Goal: Information Seeking & Learning: Compare options

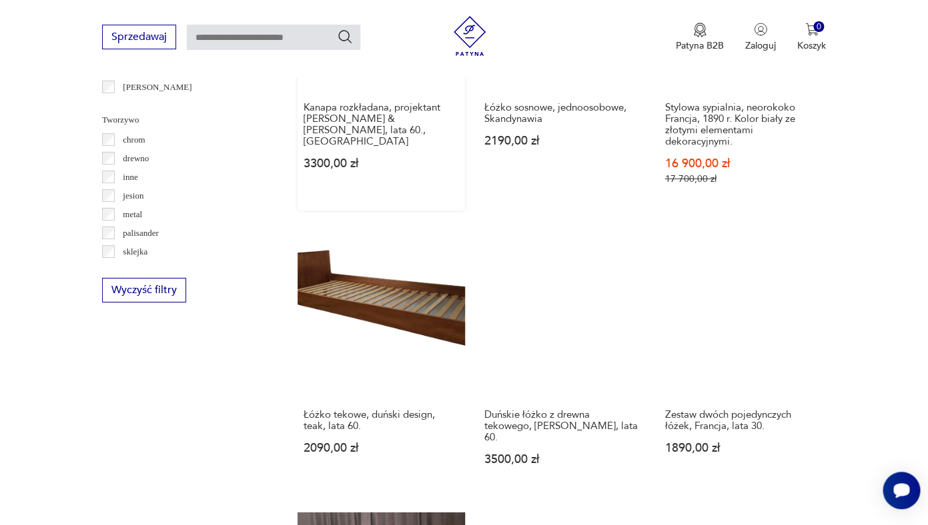
scroll to position [1546, 0]
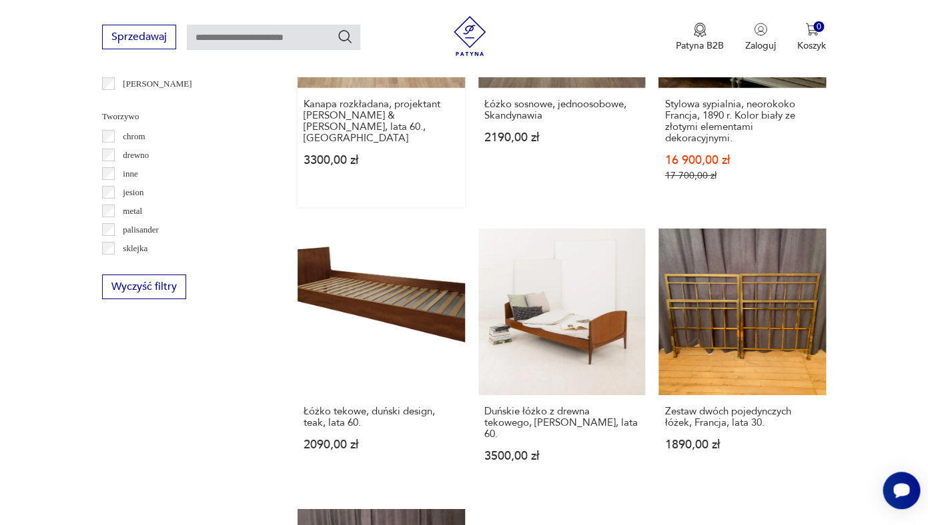
click at [371, 267] on link "Łóżko tekowe, duński design, teak, lata 60. 2090,00 zł" at bounding box center [380, 359] width 167 height 260
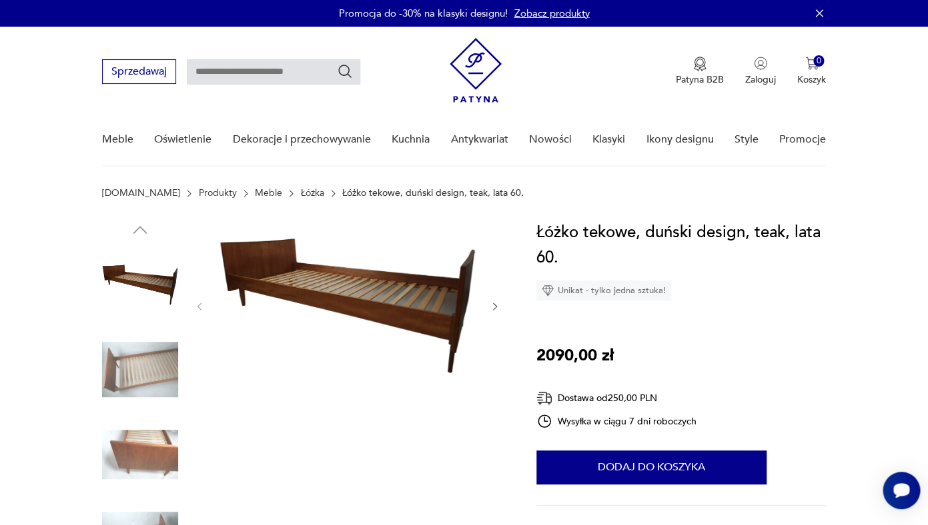
click at [495, 310] on icon "button" at bounding box center [494, 306] width 11 height 11
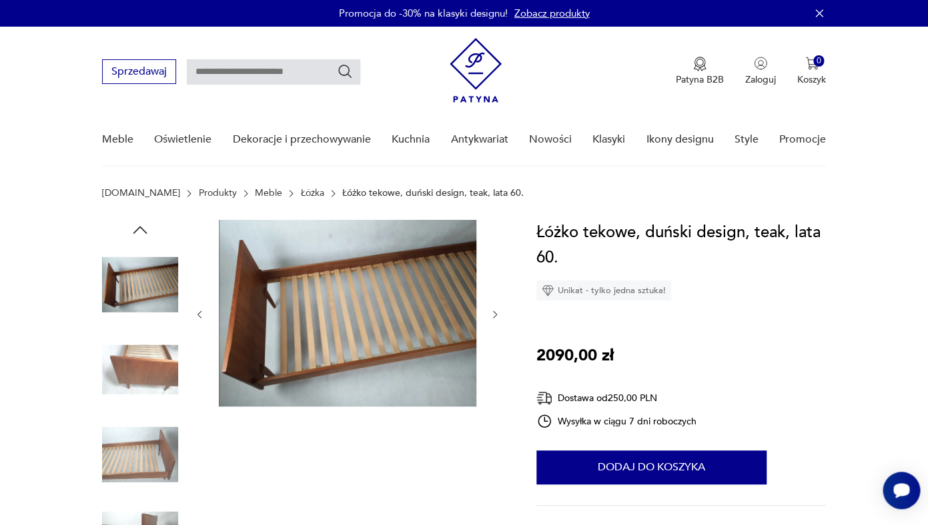
click at [495, 310] on icon "button" at bounding box center [494, 314] width 11 height 11
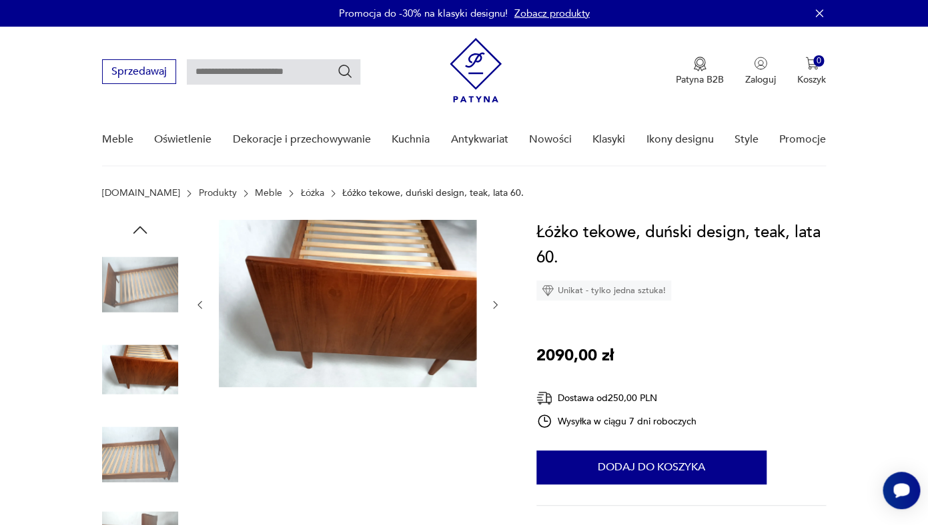
click at [495, 310] on icon "button" at bounding box center [494, 304] width 11 height 11
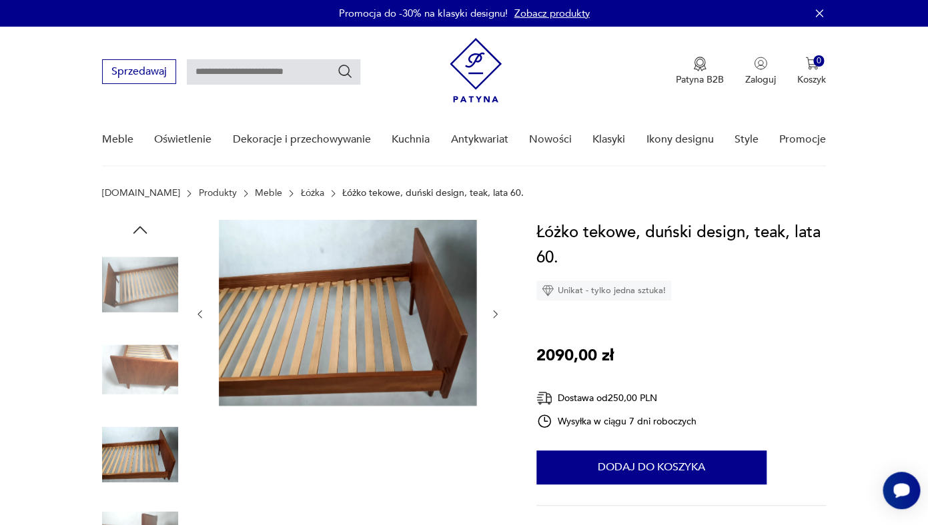
click at [495, 310] on icon "button" at bounding box center [494, 314] width 11 height 11
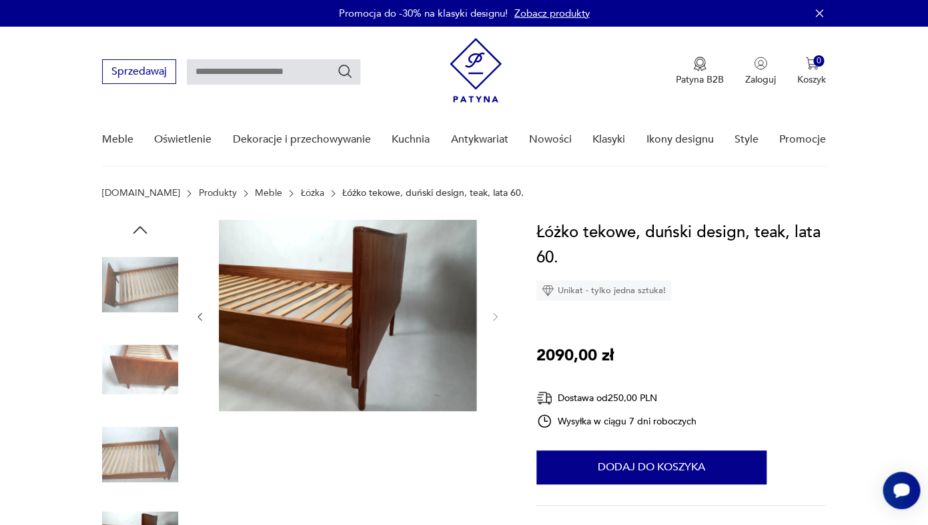
click at [495, 310] on div at bounding box center [347, 317] width 307 height 194
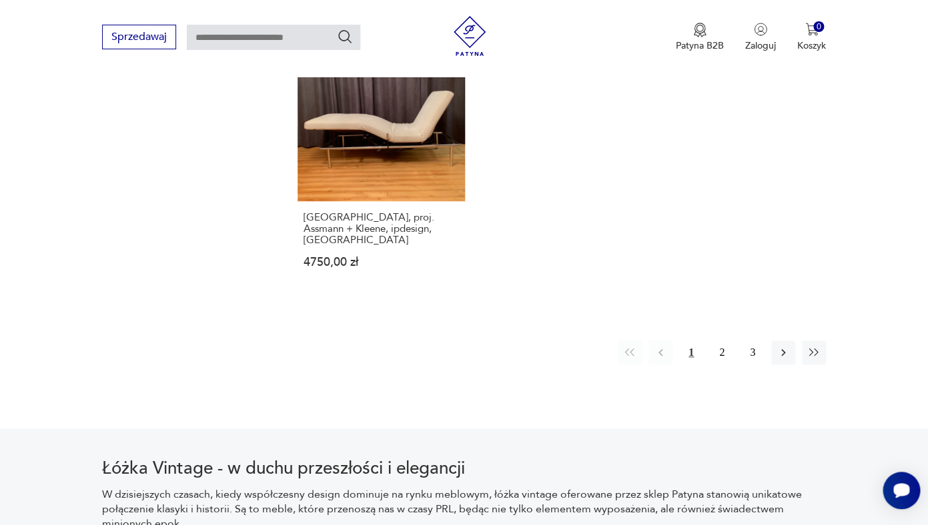
scroll to position [2026, 0]
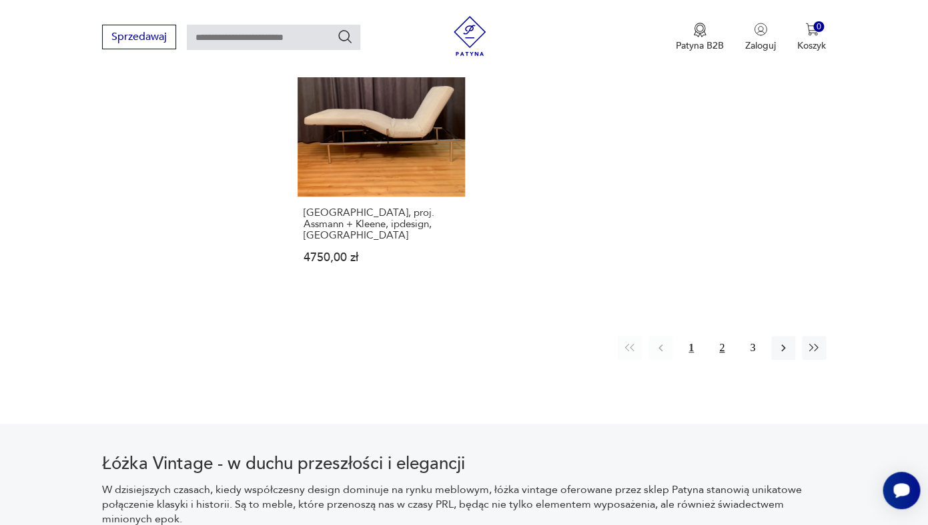
click at [723, 336] on button "2" at bounding box center [721, 348] width 24 height 24
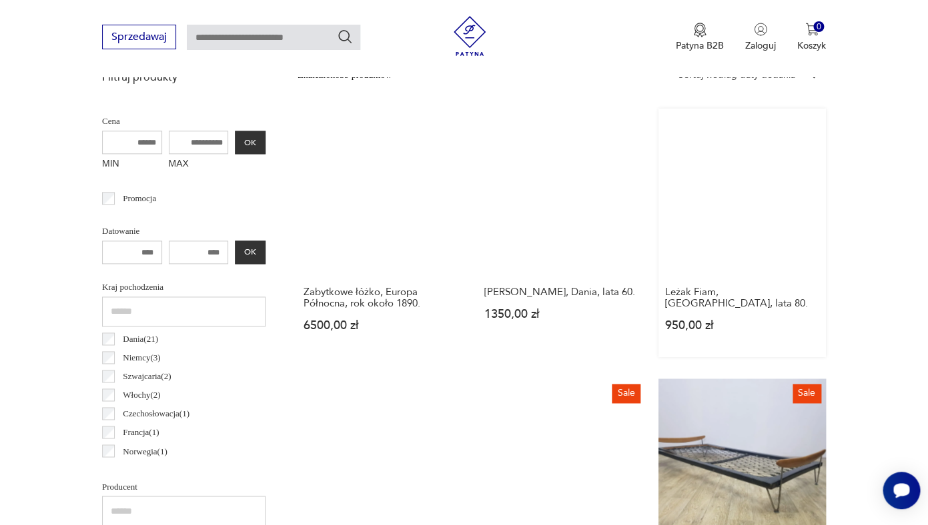
scroll to position [493, 0]
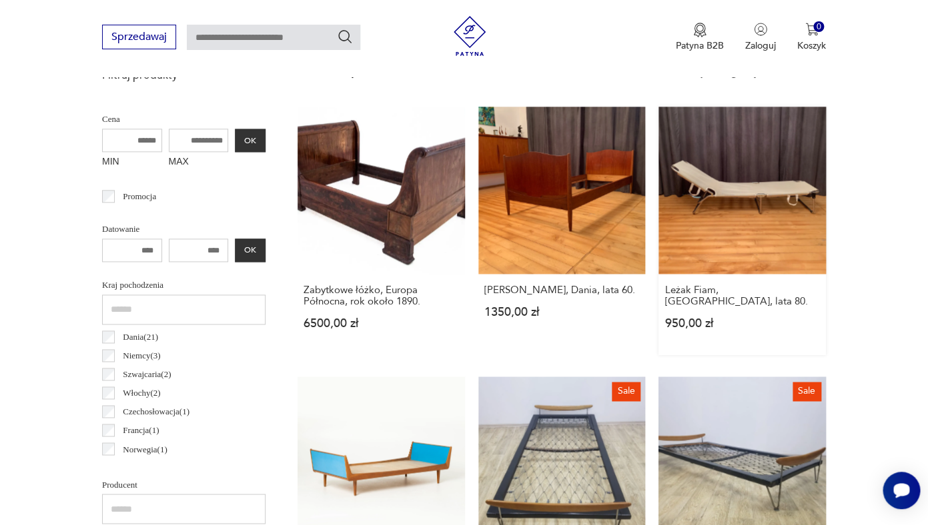
click at [731, 221] on link "Leżak Fiam, [GEOGRAPHIC_DATA], lata 80. 950,00 zł" at bounding box center [741, 231] width 167 height 249
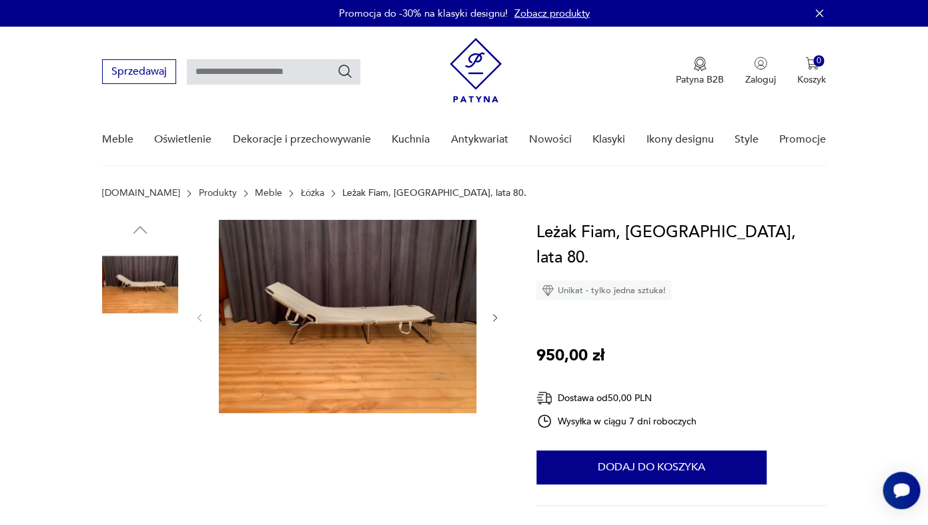
click at [159, 360] on img at bounding box center [140, 370] width 76 height 76
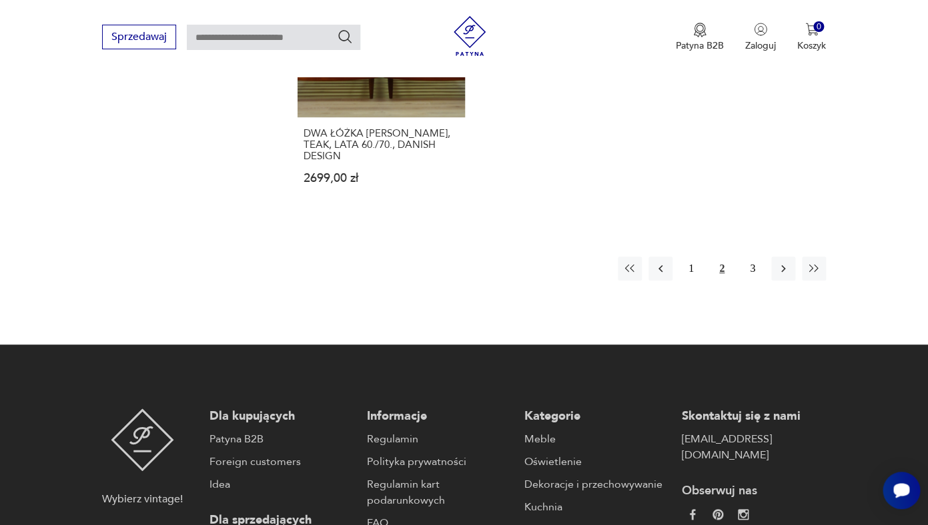
scroll to position [2050, 0]
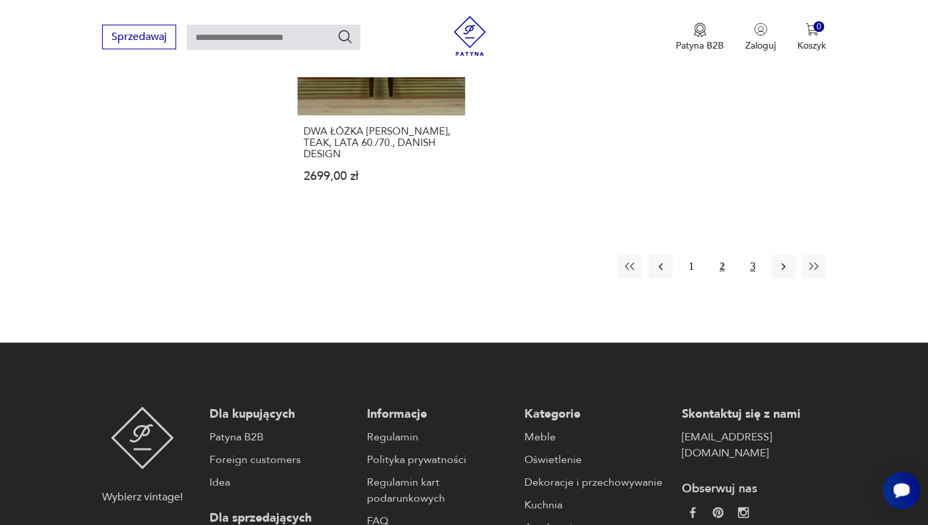
click at [753, 255] on button "3" at bounding box center [752, 267] width 24 height 24
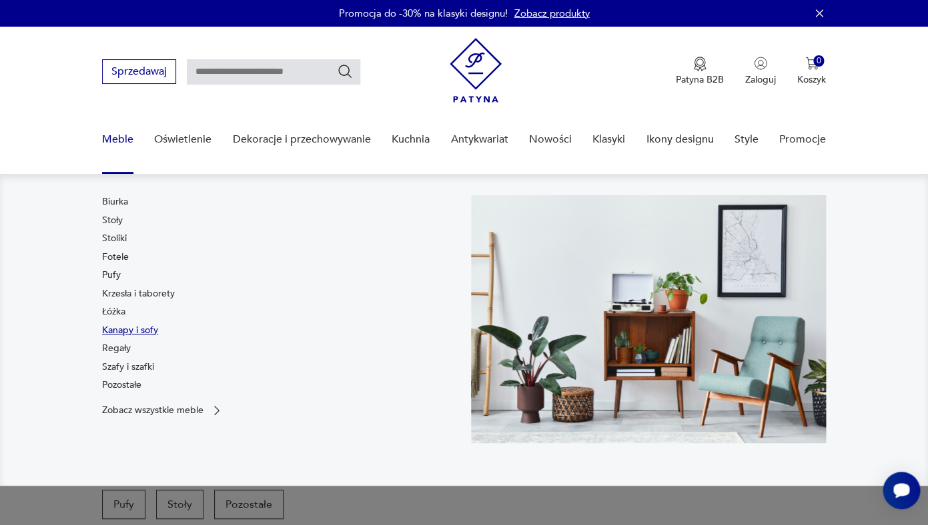
click at [144, 327] on link "Kanapy i sofy" at bounding box center [130, 330] width 56 height 13
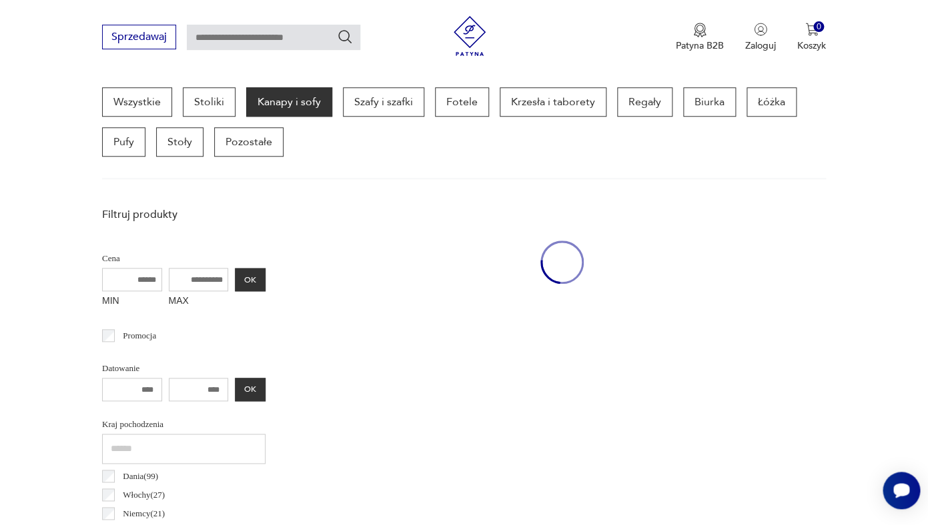
scroll to position [355, 0]
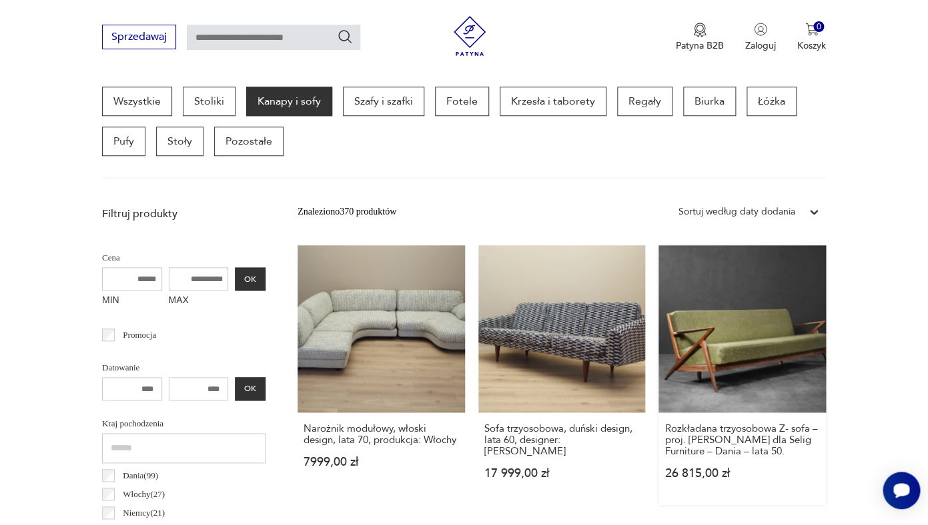
click at [774, 341] on link "Rozkładana trzyosobowa Z- sofa – proj. [PERSON_NAME] dla Selig Furniture – Dani…" at bounding box center [741, 375] width 167 height 260
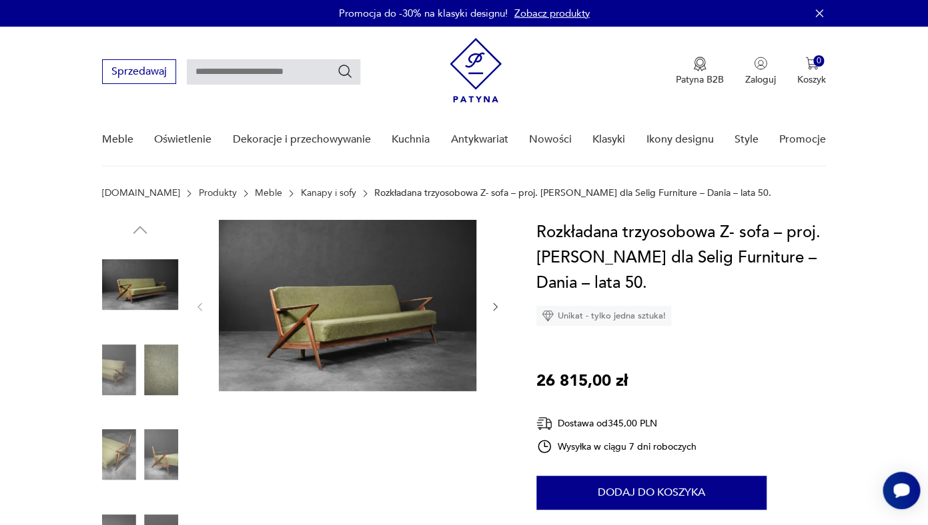
click at [324, 313] on img at bounding box center [347, 305] width 257 height 171
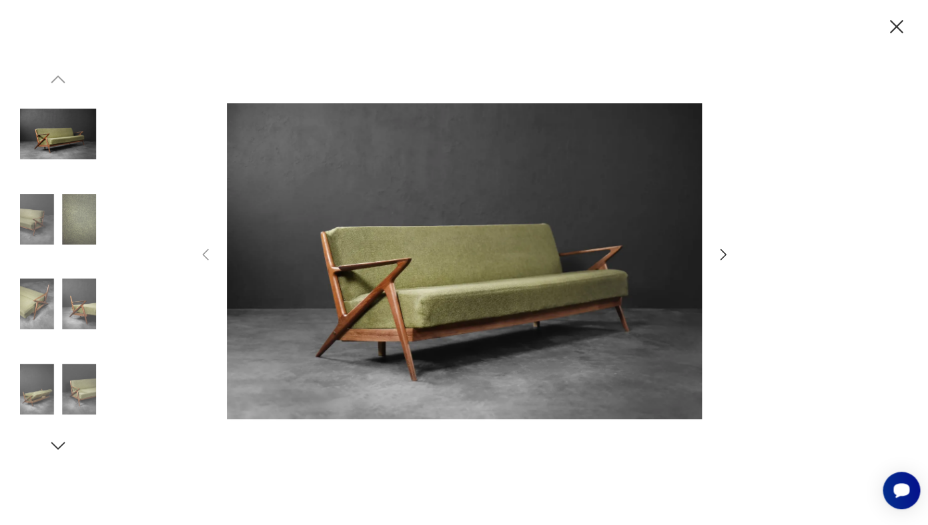
click at [723, 257] on icon "button" at bounding box center [722, 254] width 6 height 11
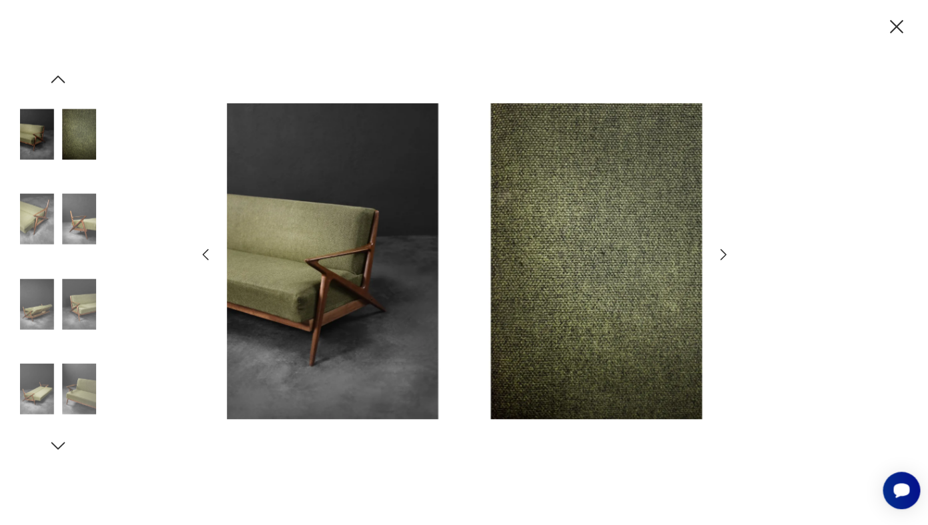
click at [723, 257] on icon "button" at bounding box center [722, 254] width 6 height 11
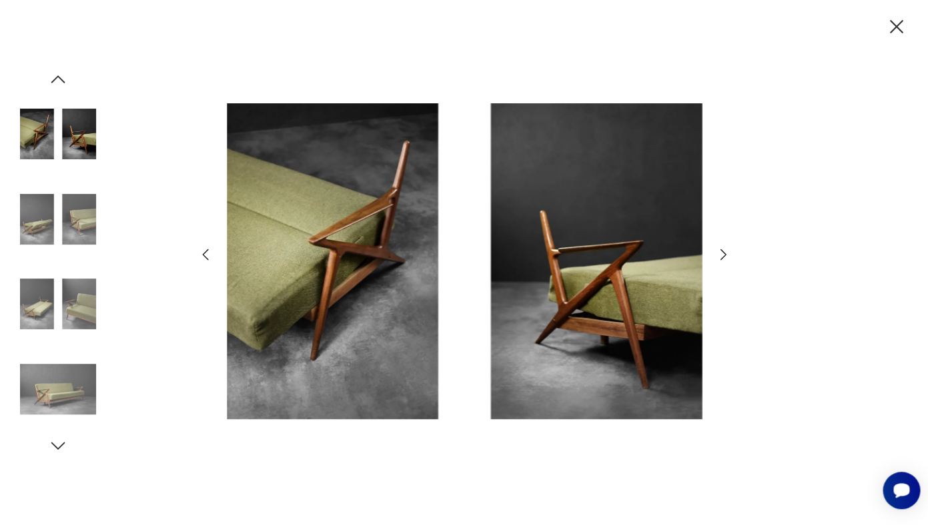
click at [723, 257] on icon "button" at bounding box center [722, 254] width 6 height 11
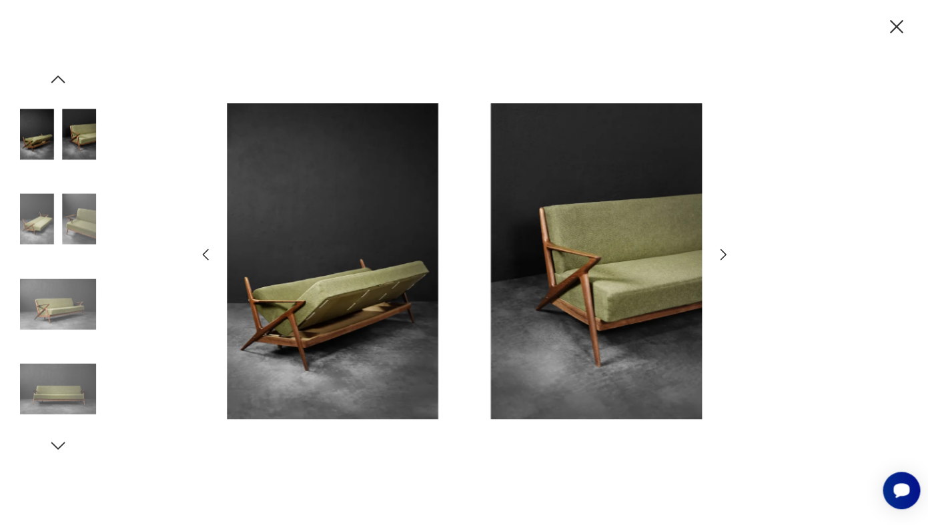
click at [723, 257] on icon "button" at bounding box center [722, 254] width 6 height 11
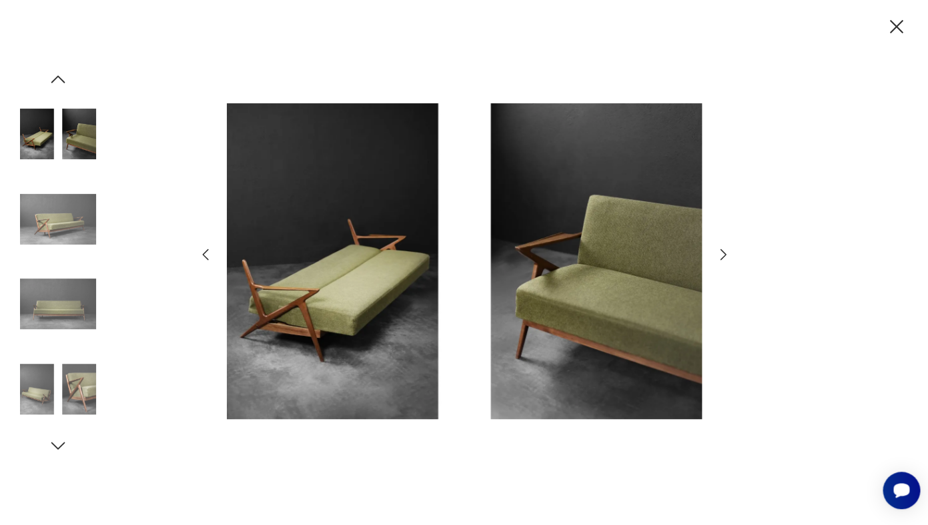
click at [723, 257] on icon "button" at bounding box center [722, 254] width 6 height 11
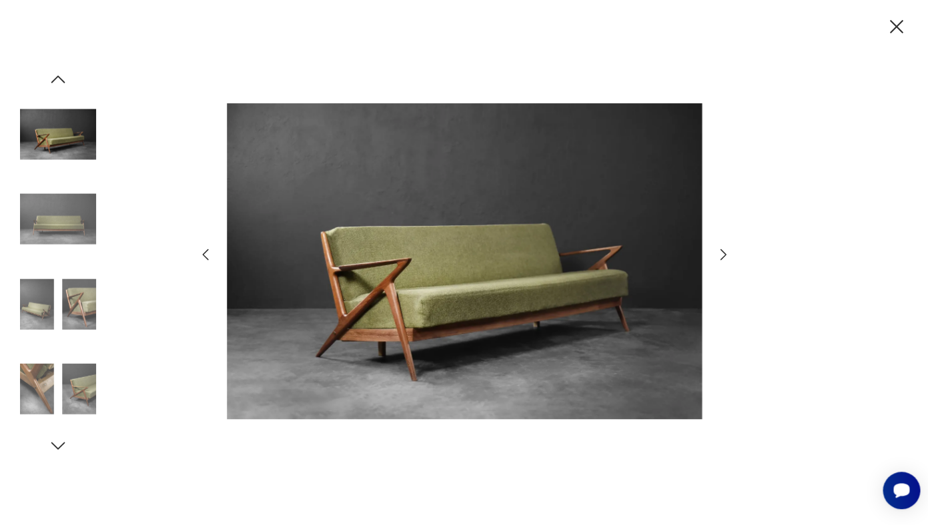
click at [723, 257] on icon "button" at bounding box center [722, 254] width 6 height 11
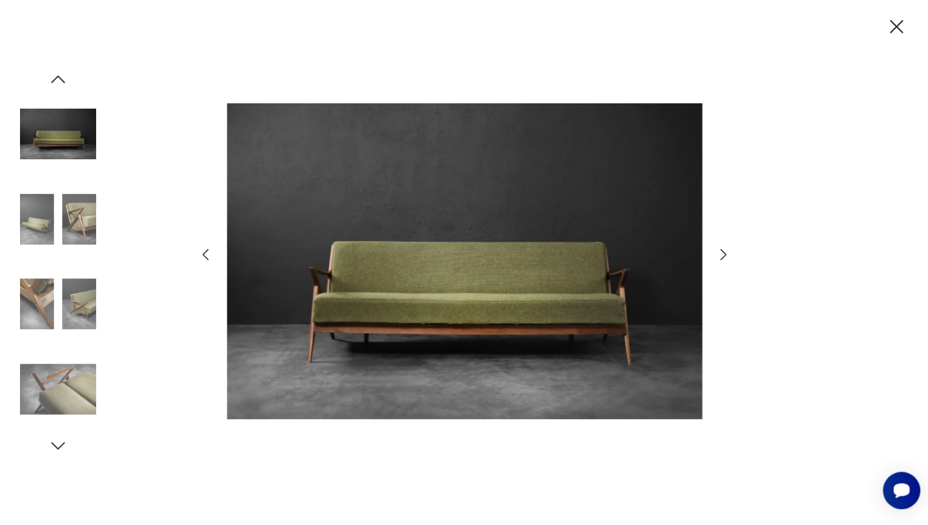
click at [723, 257] on icon "button" at bounding box center [722, 254] width 6 height 11
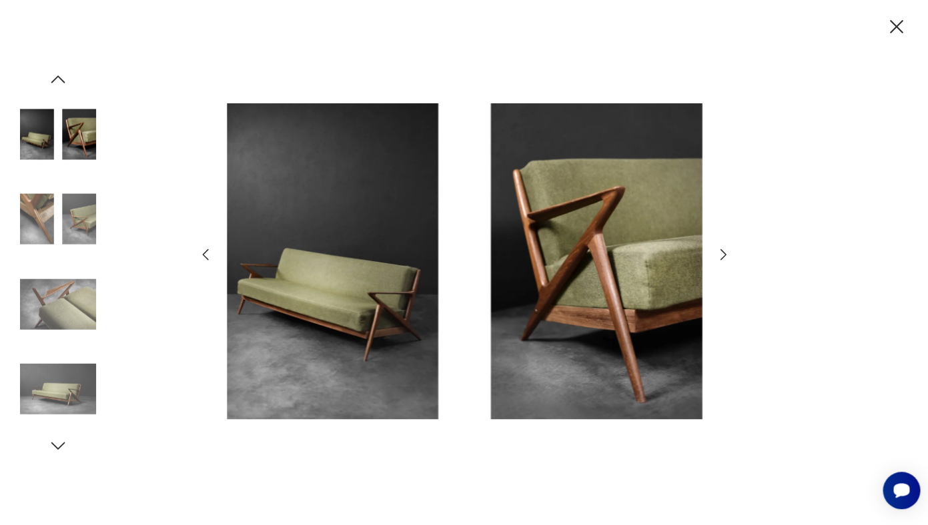
click at [898, 31] on icon "button" at bounding box center [895, 26] width 23 height 23
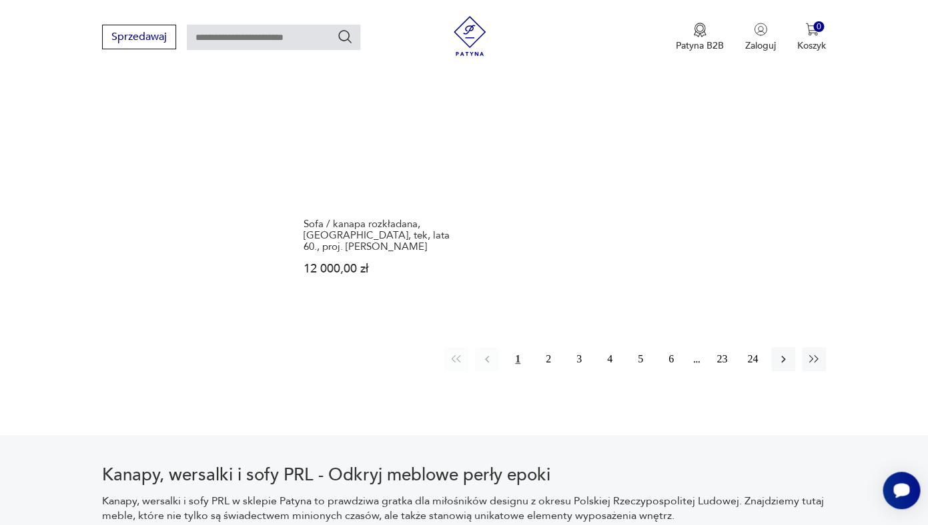
scroll to position [1958, 0]
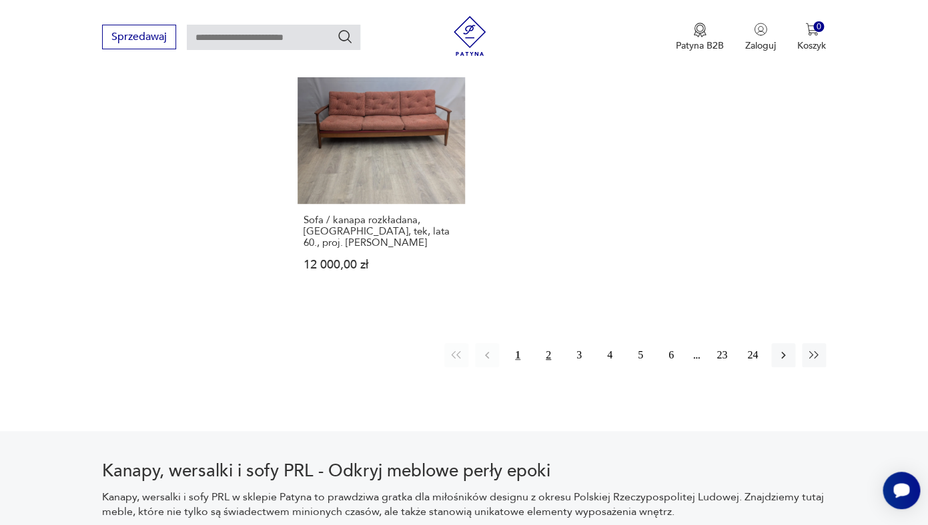
click at [551, 343] on button "2" at bounding box center [548, 355] width 24 height 24
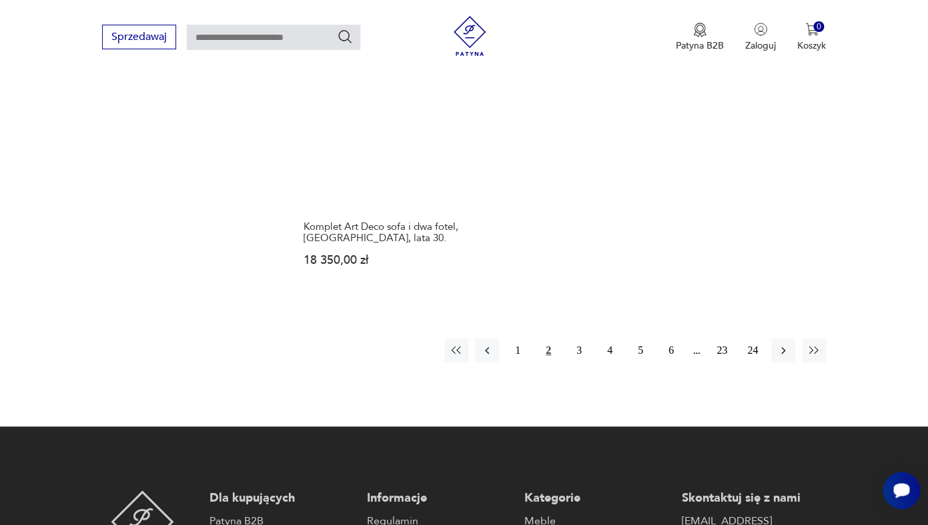
scroll to position [1952, 0]
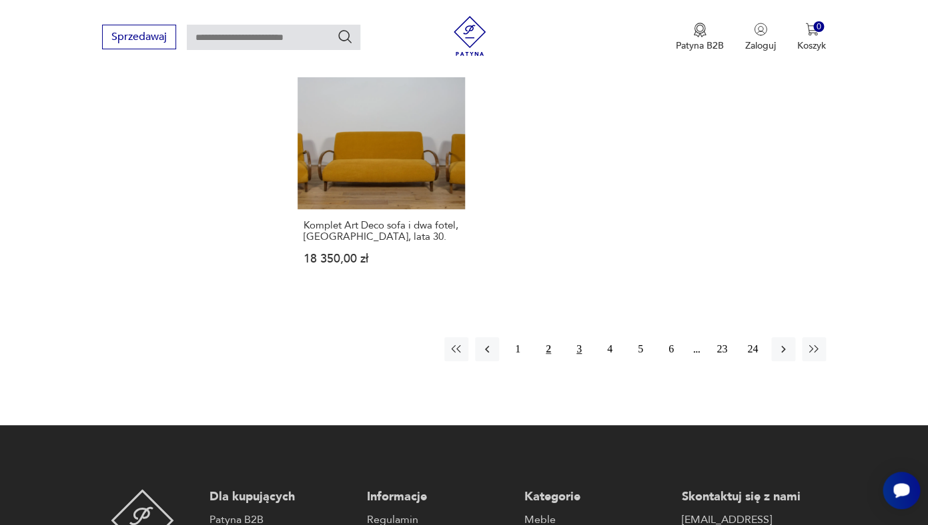
click at [581, 337] on button "3" at bounding box center [579, 349] width 24 height 24
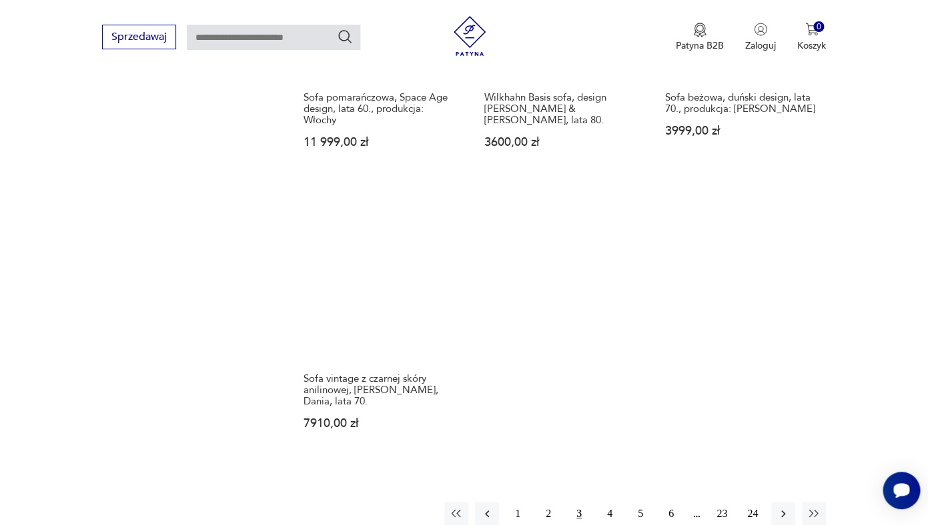
scroll to position [1868, 0]
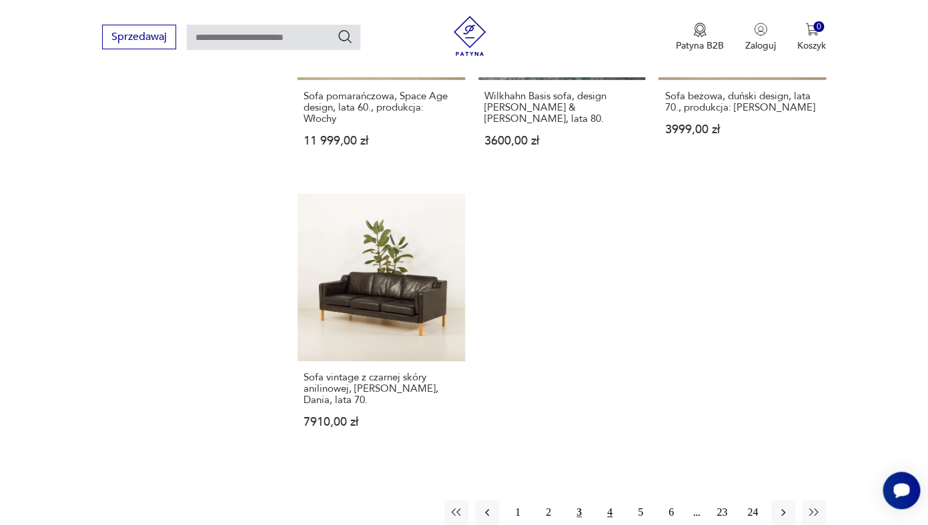
click at [612, 501] on button "4" at bounding box center [609, 513] width 24 height 24
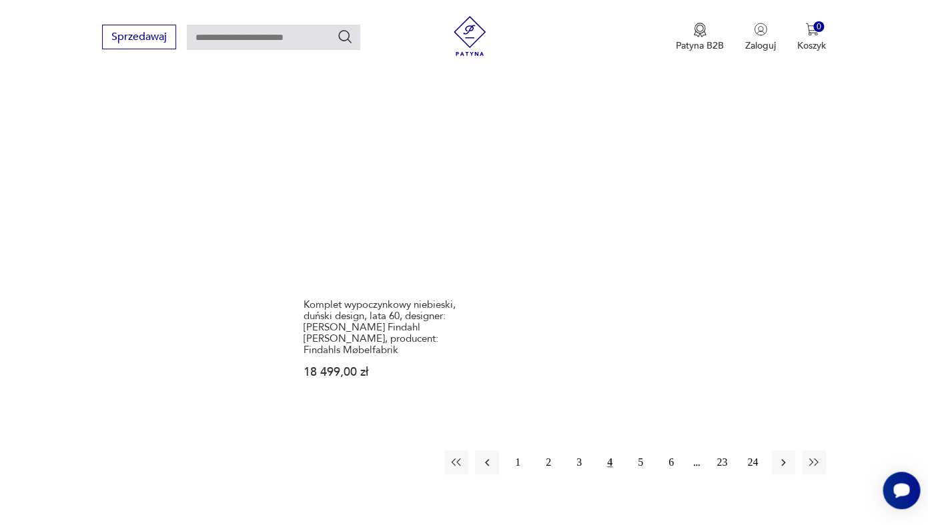
scroll to position [1902, 0]
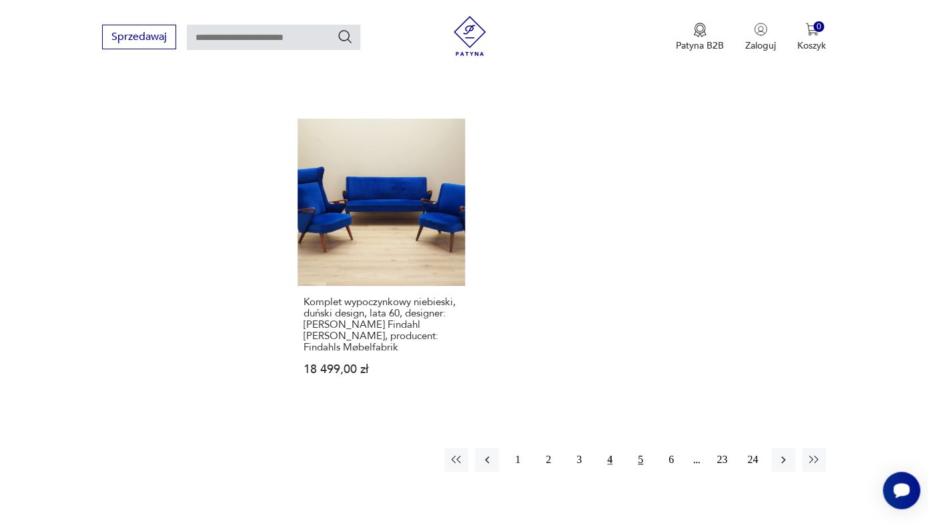
click at [642, 448] on button "5" at bounding box center [640, 460] width 24 height 24
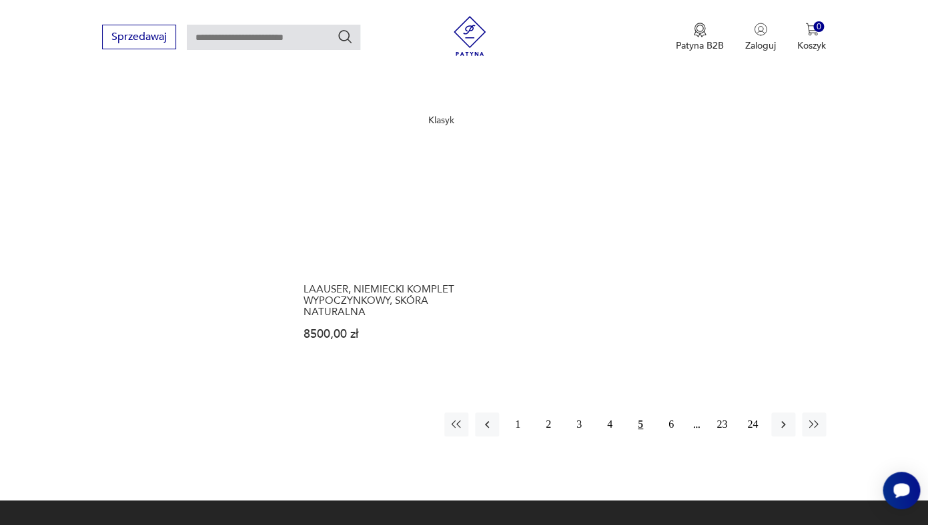
scroll to position [1900, 0]
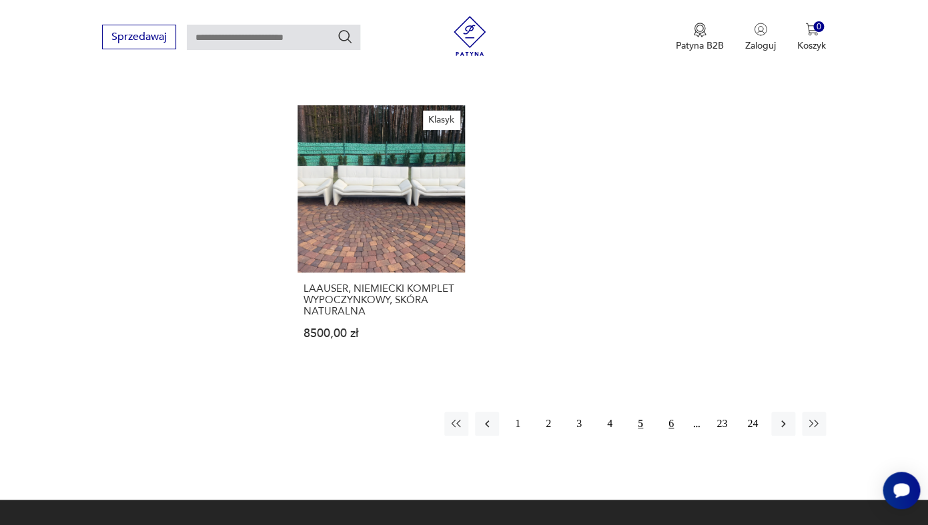
click at [673, 412] on button "6" at bounding box center [671, 424] width 24 height 24
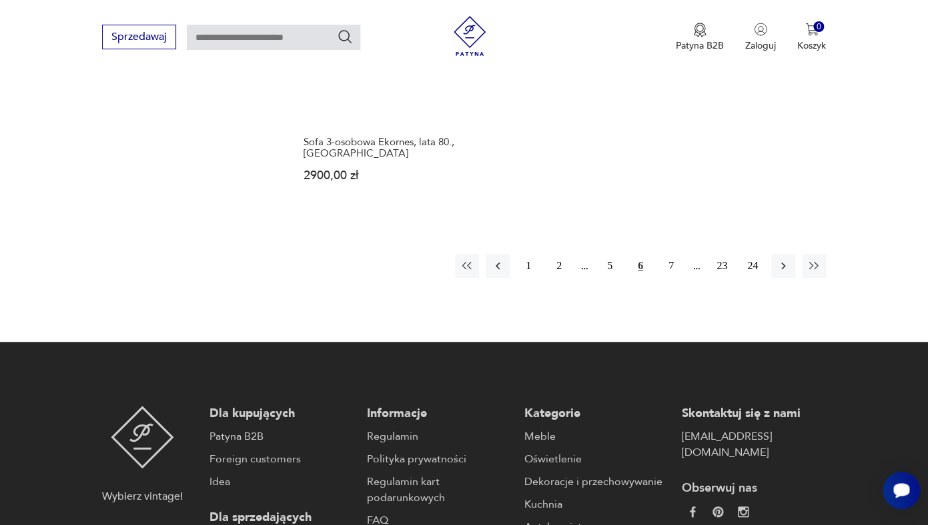
scroll to position [2078, 0]
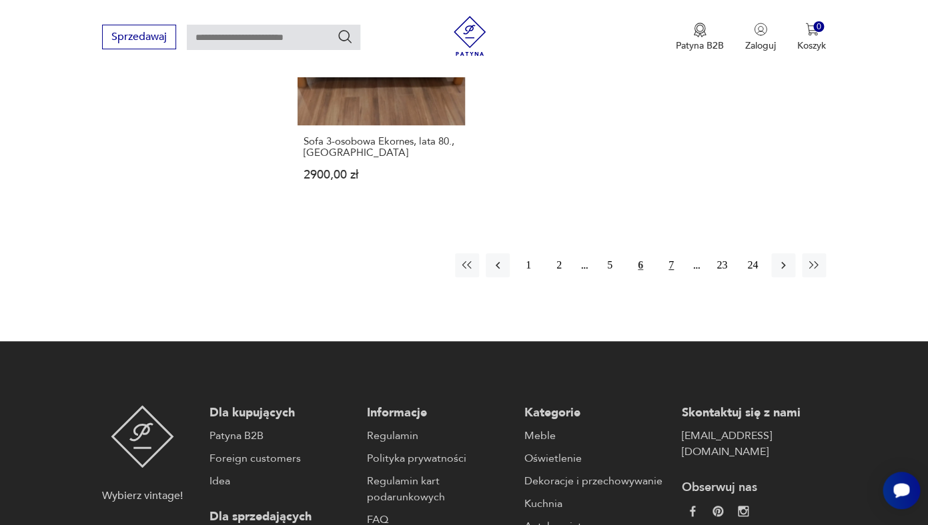
click at [669, 253] on button "7" at bounding box center [671, 265] width 24 height 24
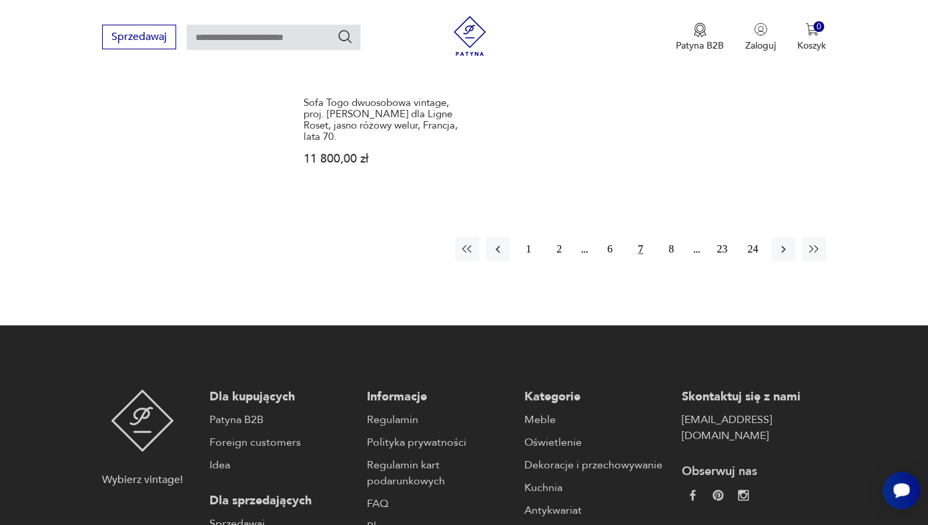
scroll to position [2168, 0]
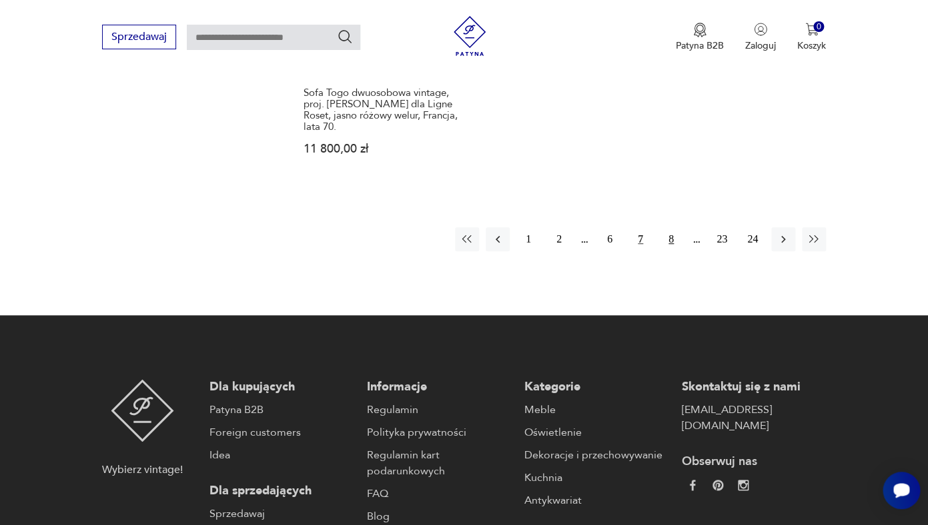
click at [673, 227] on button "8" at bounding box center [671, 239] width 24 height 24
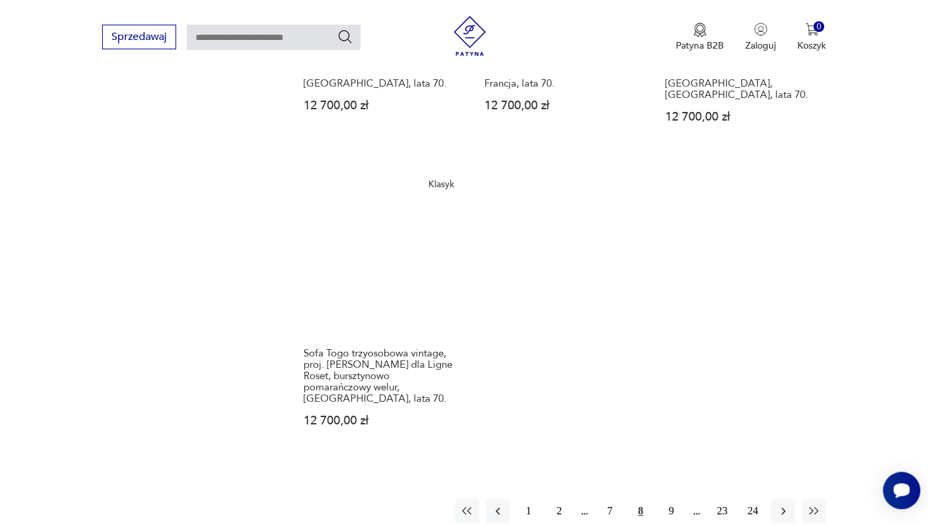
scroll to position [1950, 0]
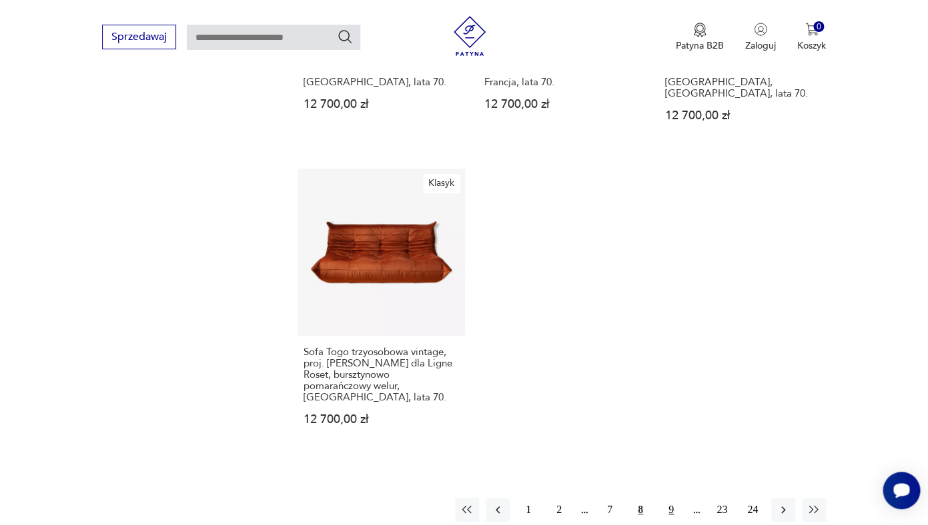
click at [672, 498] on button "9" at bounding box center [671, 510] width 24 height 24
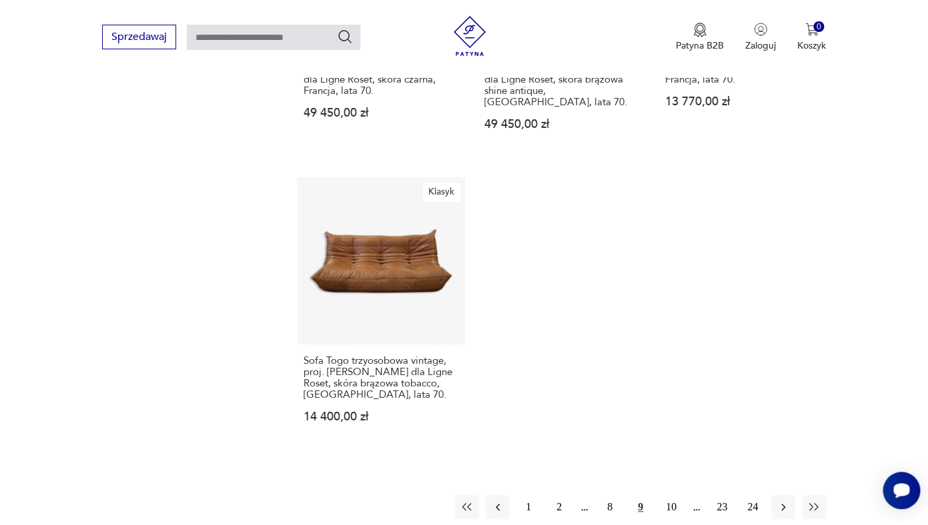
scroll to position [2001, 0]
